Goal: Navigation & Orientation: Understand site structure

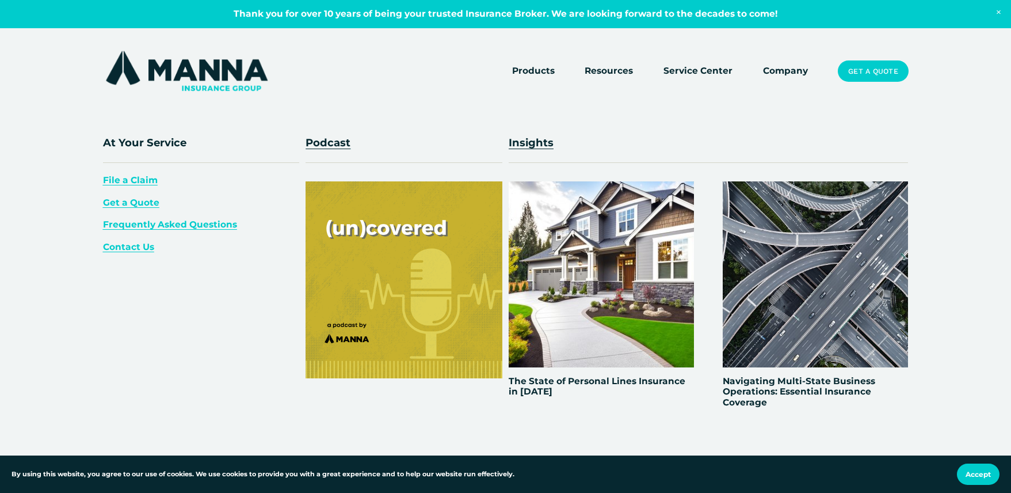
click at [604, 73] on span "Resources" at bounding box center [609, 71] width 48 height 14
click at [604, 70] on span "Resources" at bounding box center [609, 71] width 48 height 14
click at [622, 73] on span "Resources" at bounding box center [609, 71] width 48 height 14
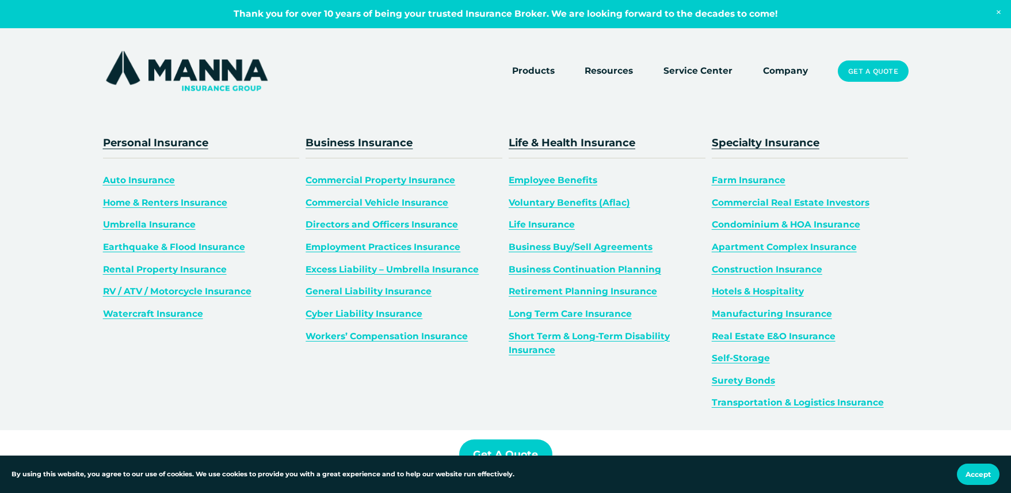
click at [545, 67] on span "Products" at bounding box center [533, 71] width 43 height 14
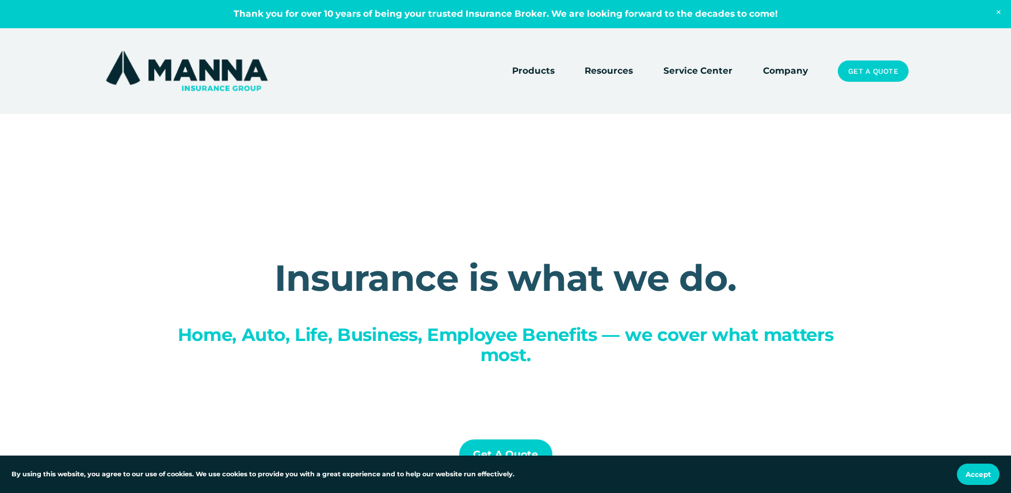
click at [779, 74] on link "Company" at bounding box center [785, 71] width 45 height 16
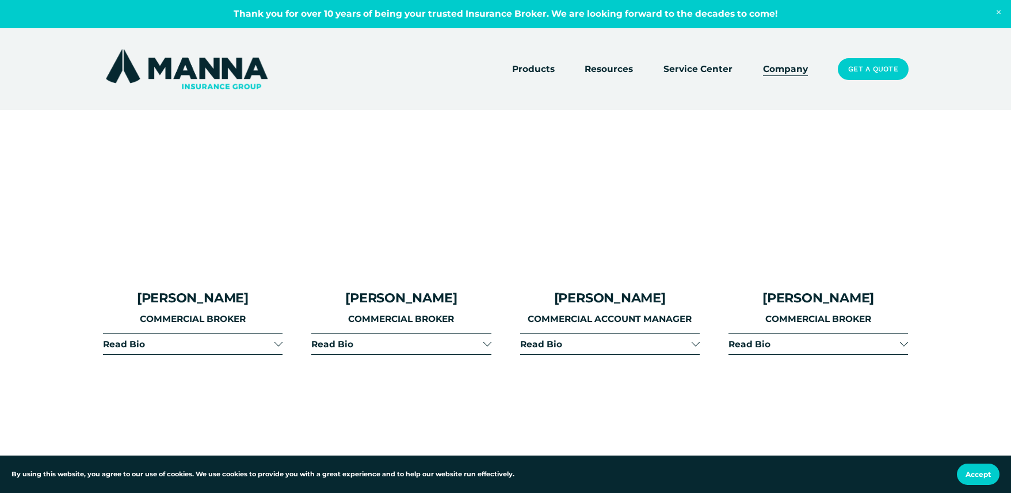
scroll to position [2072, 0]
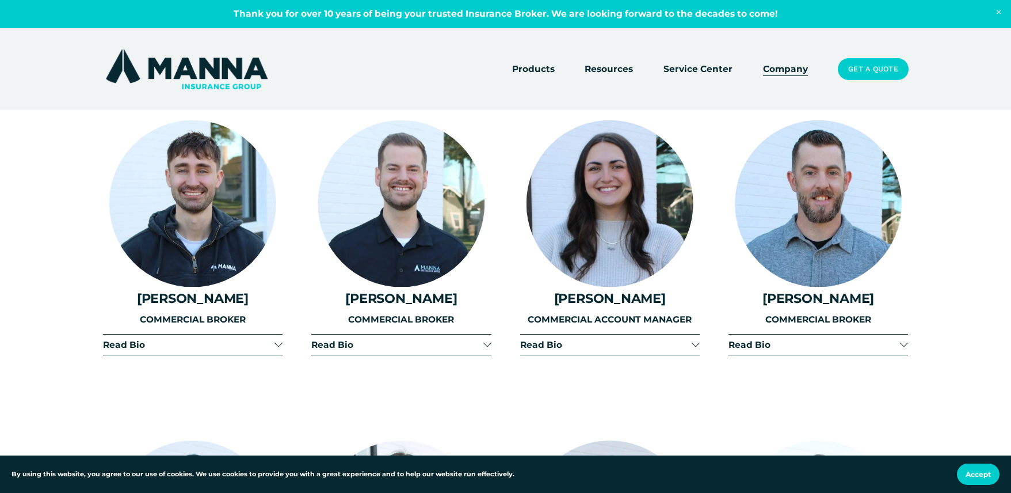
click at [704, 75] on link "Service Center" at bounding box center [697, 69] width 69 height 16
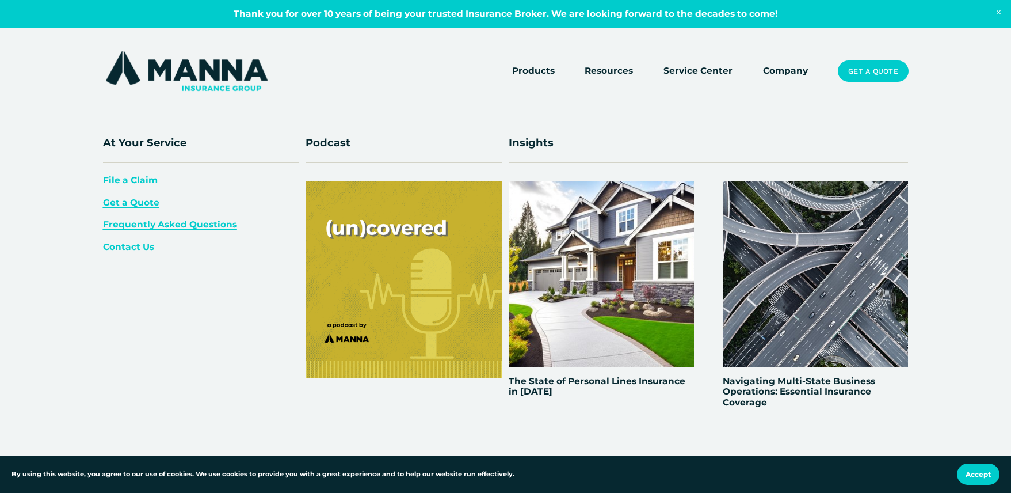
click at [607, 74] on span "Resources" at bounding box center [609, 71] width 48 height 14
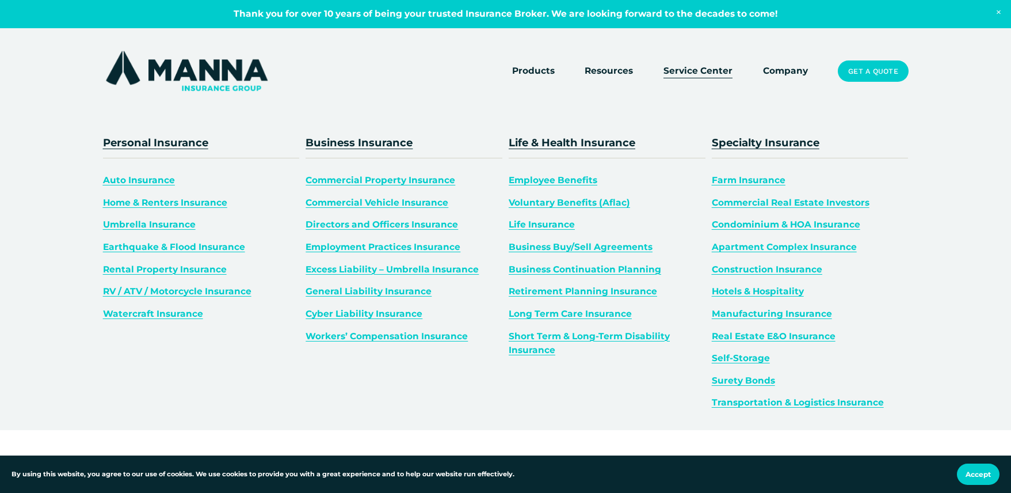
click at [540, 74] on span "Products" at bounding box center [533, 71] width 43 height 14
click at [521, 70] on span "Products" at bounding box center [533, 71] width 43 height 14
